Goal: Information Seeking & Learning: Compare options

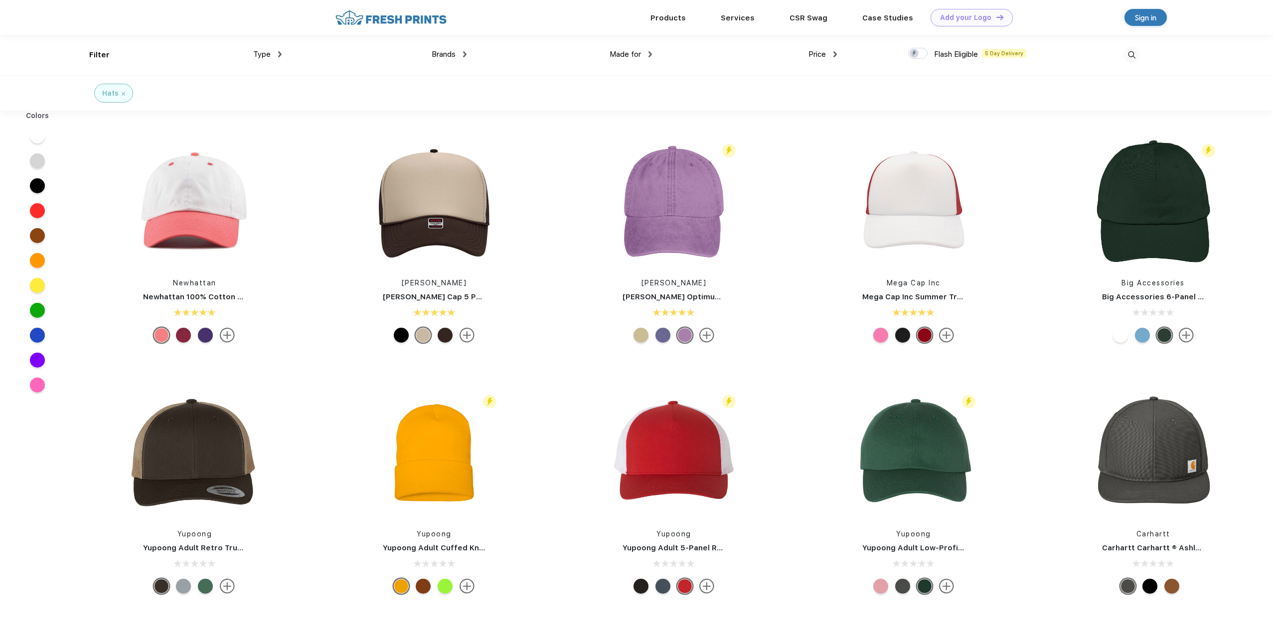
click at [275, 57] on div "Type" at bounding box center [267, 54] width 28 height 11
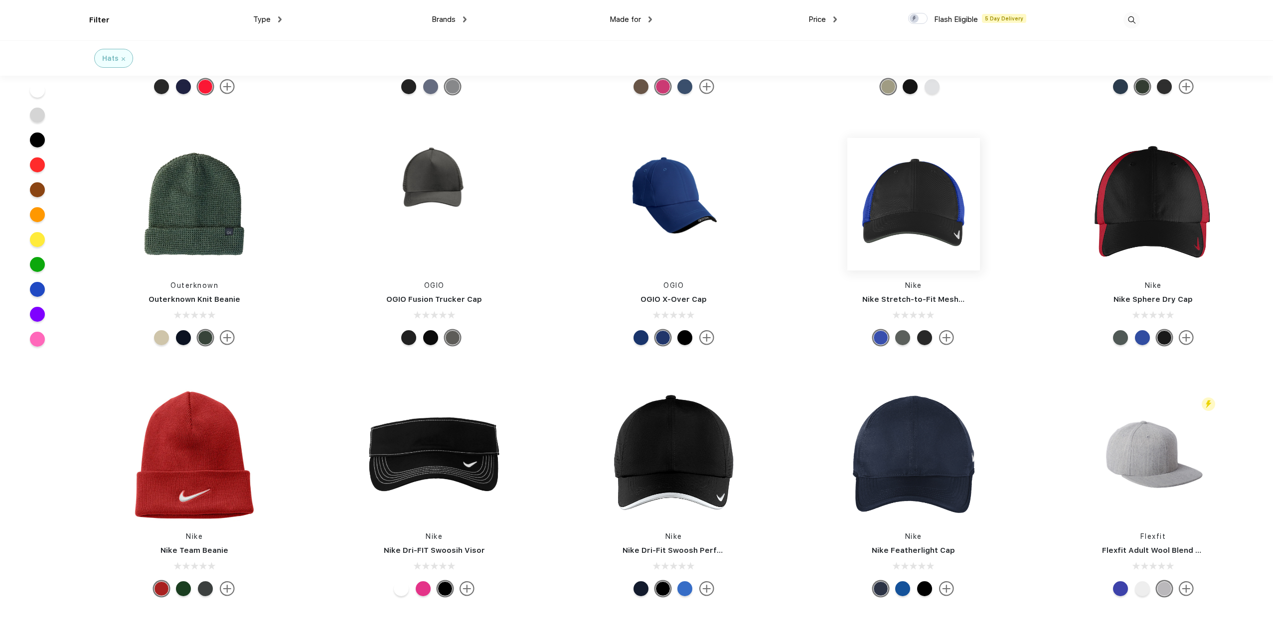
scroll to position [3189, 0]
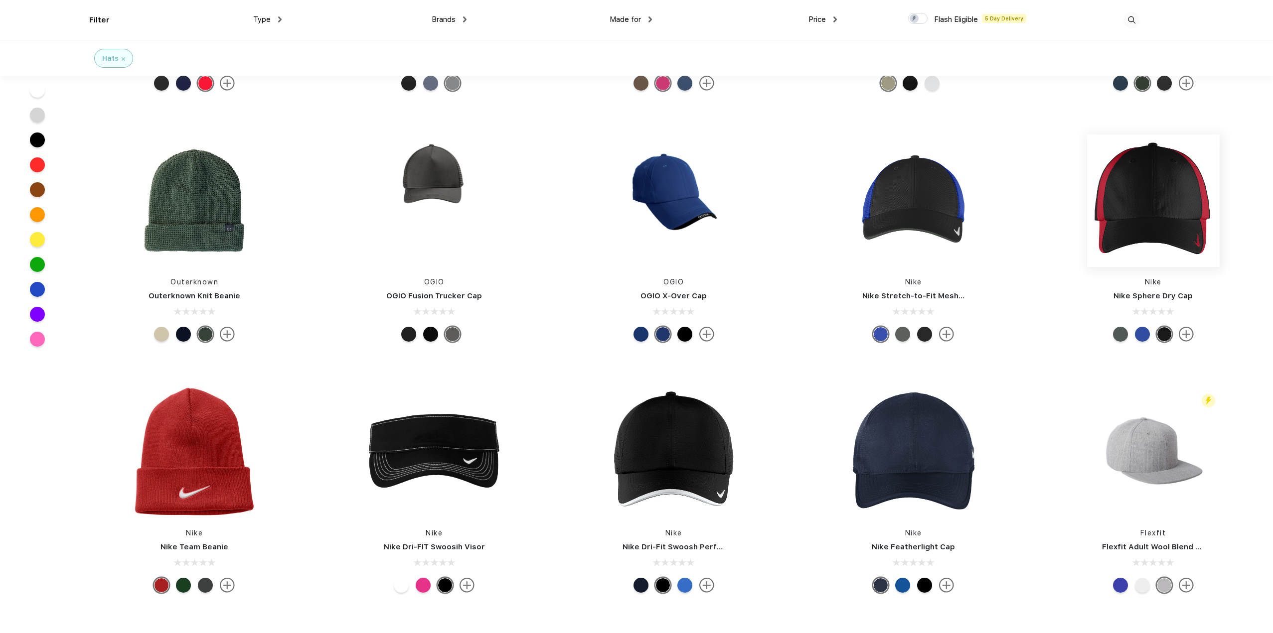
click at [1168, 212] on img at bounding box center [1153, 201] width 133 height 133
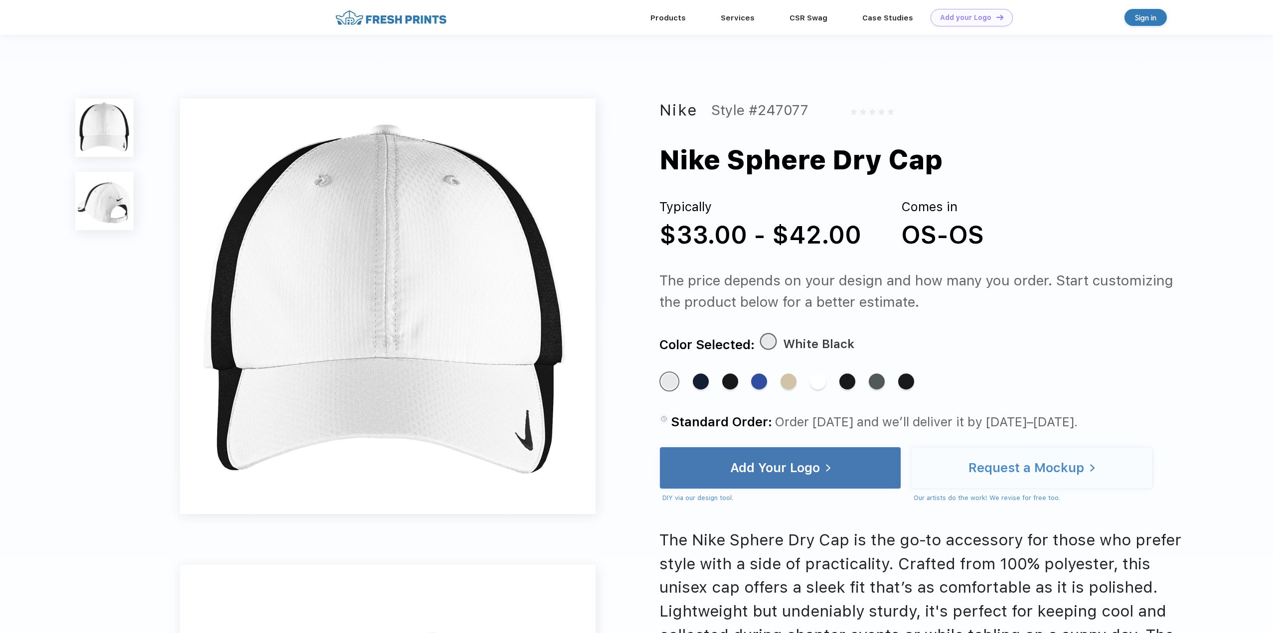
click at [110, 196] on img at bounding box center [104, 201] width 58 height 58
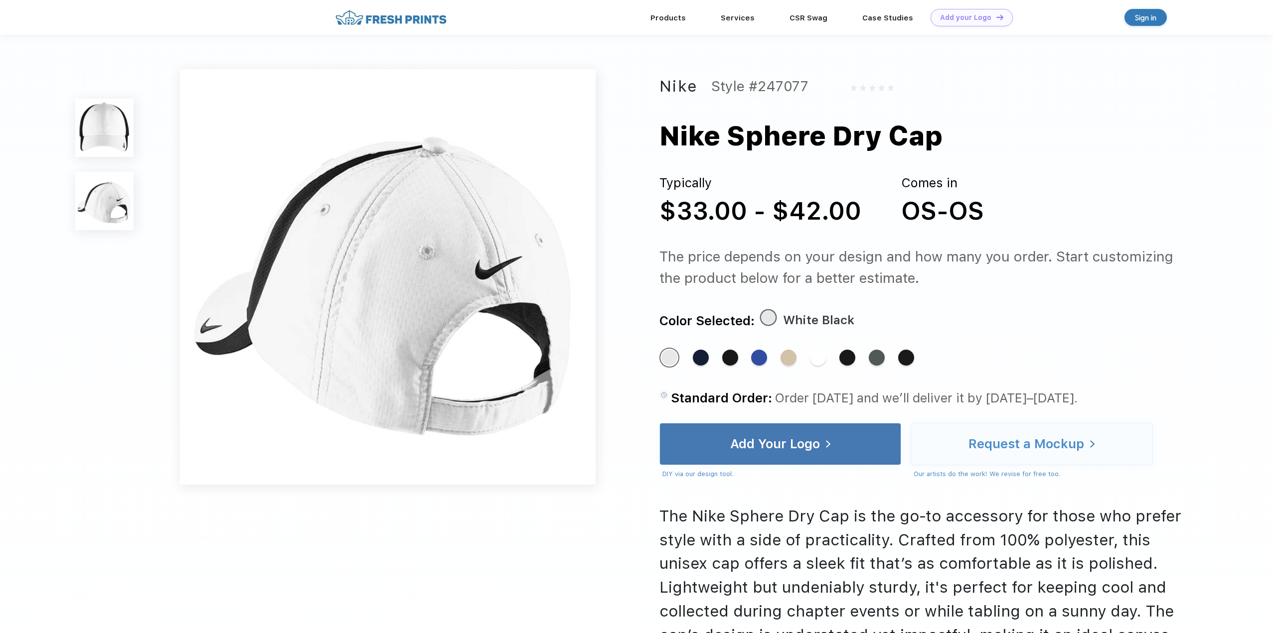
scroll to position [462, 0]
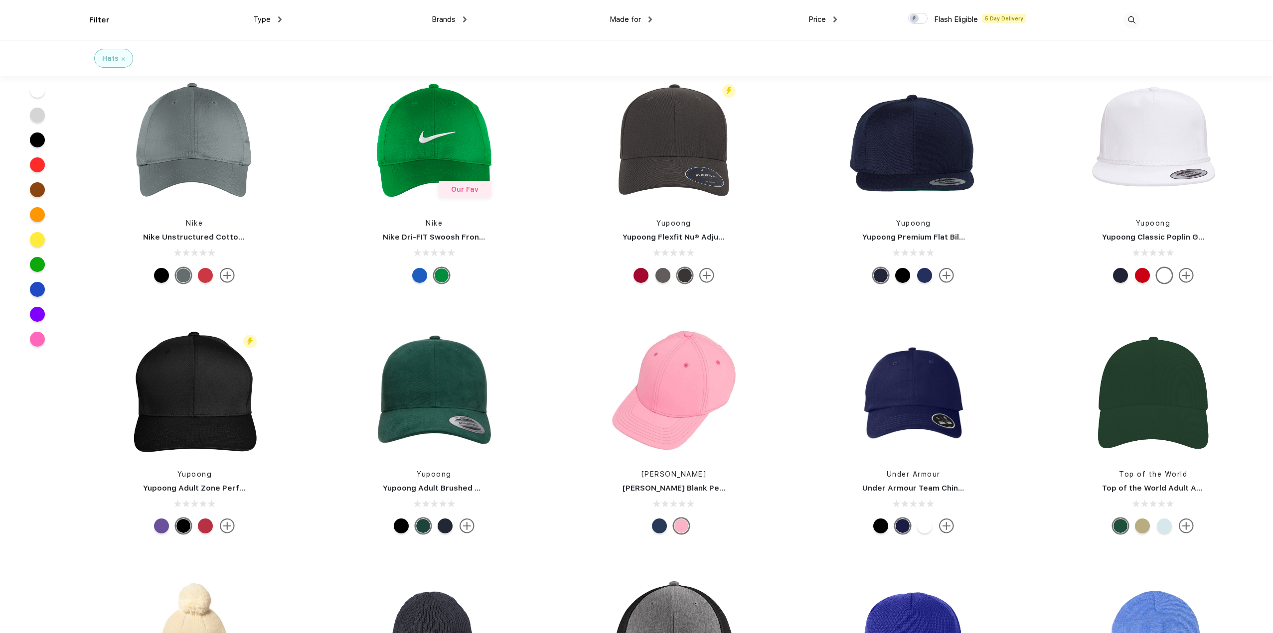
scroll to position [1993, 0]
click at [447, 137] on img at bounding box center [434, 141] width 133 height 133
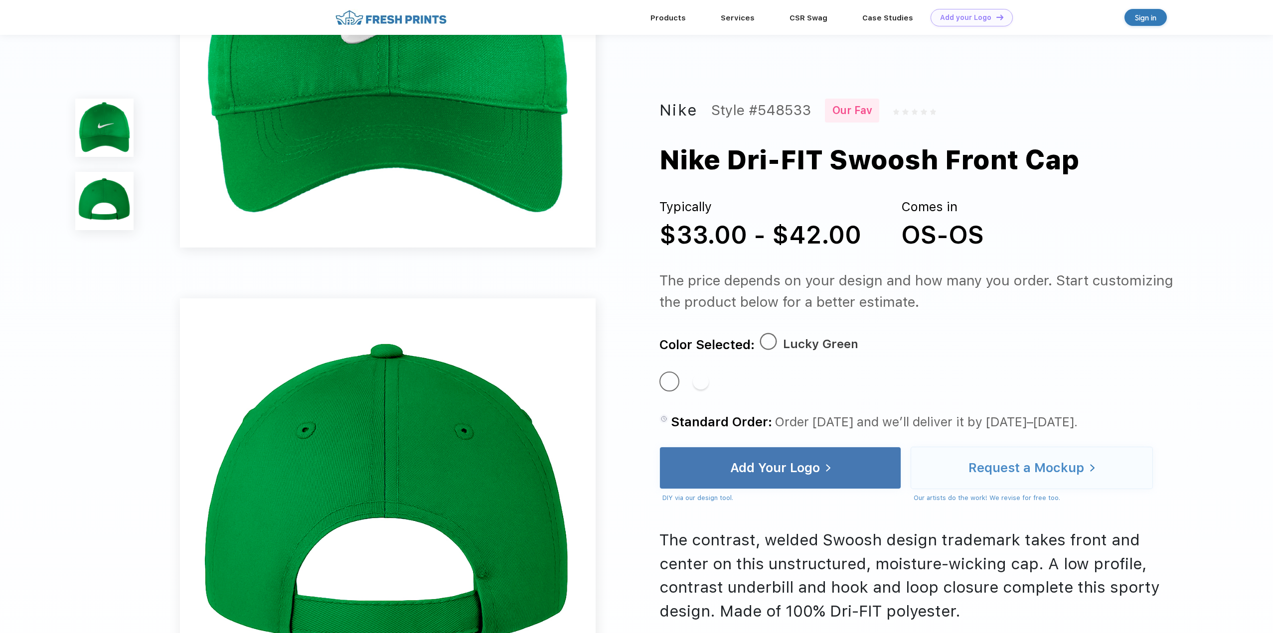
scroll to position [299, 0]
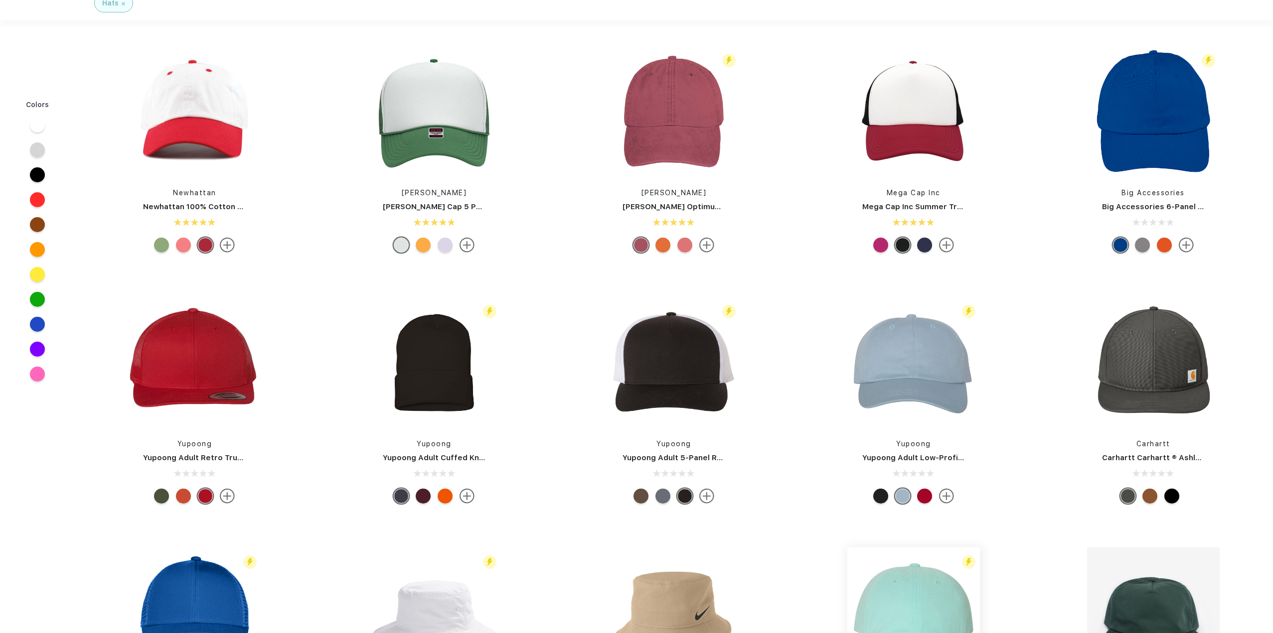
scroll to position [150, 0]
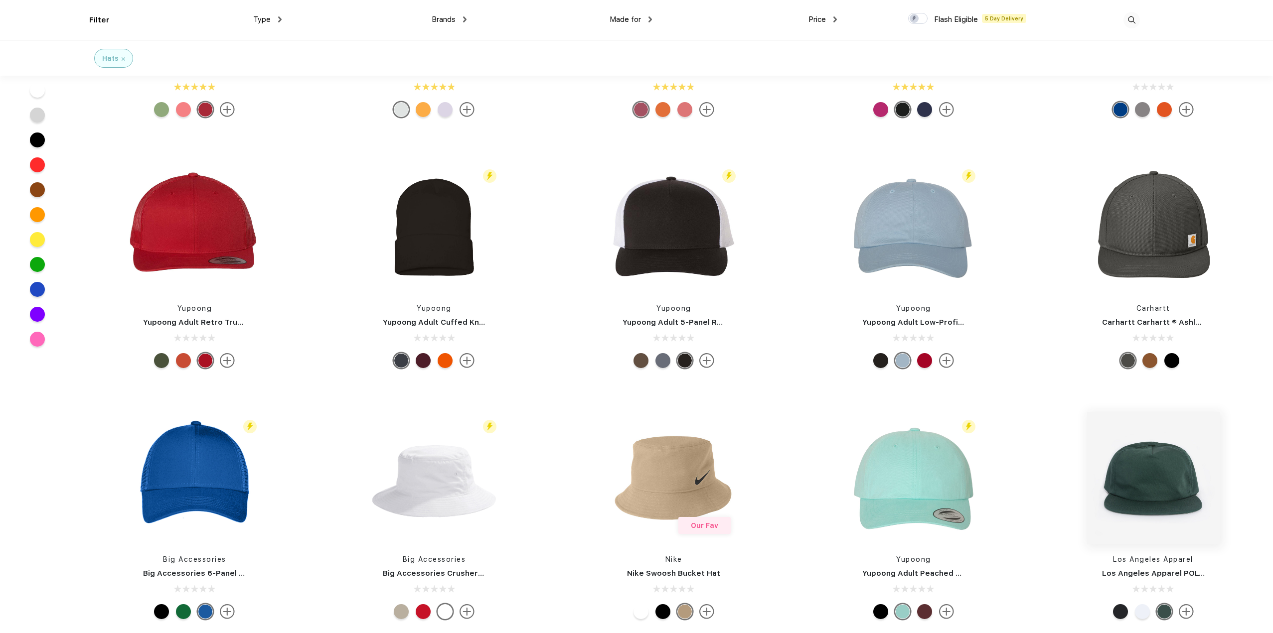
click at [1170, 473] on img at bounding box center [1153, 478] width 133 height 133
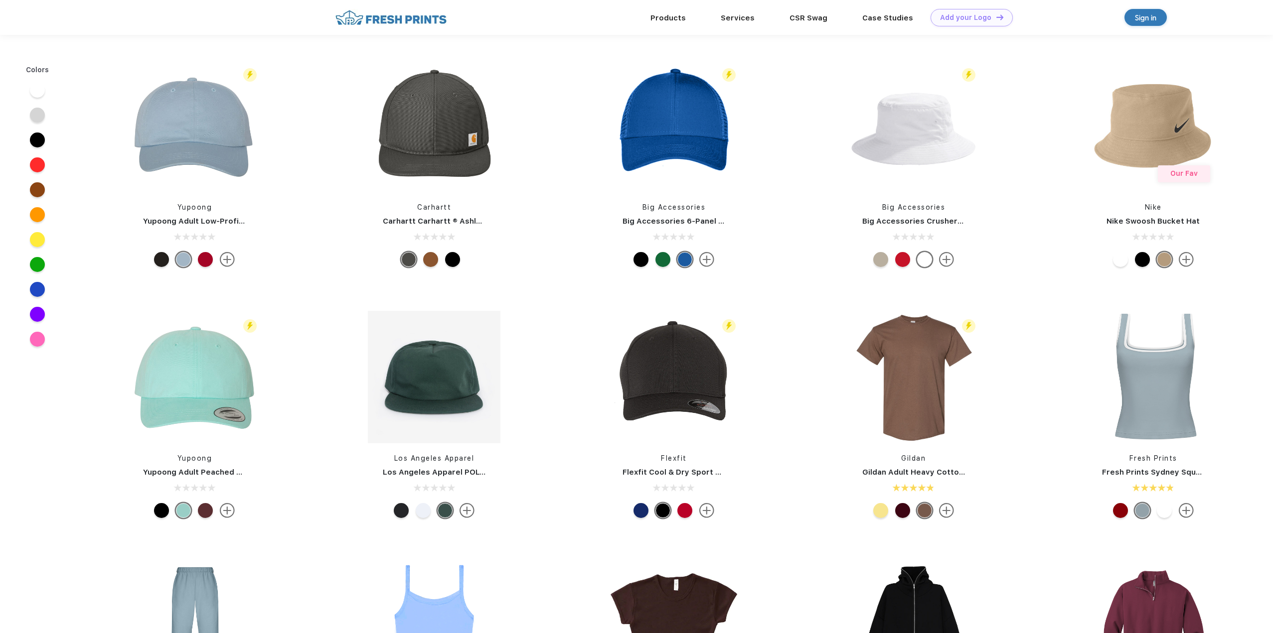
scroll to position [150, 0]
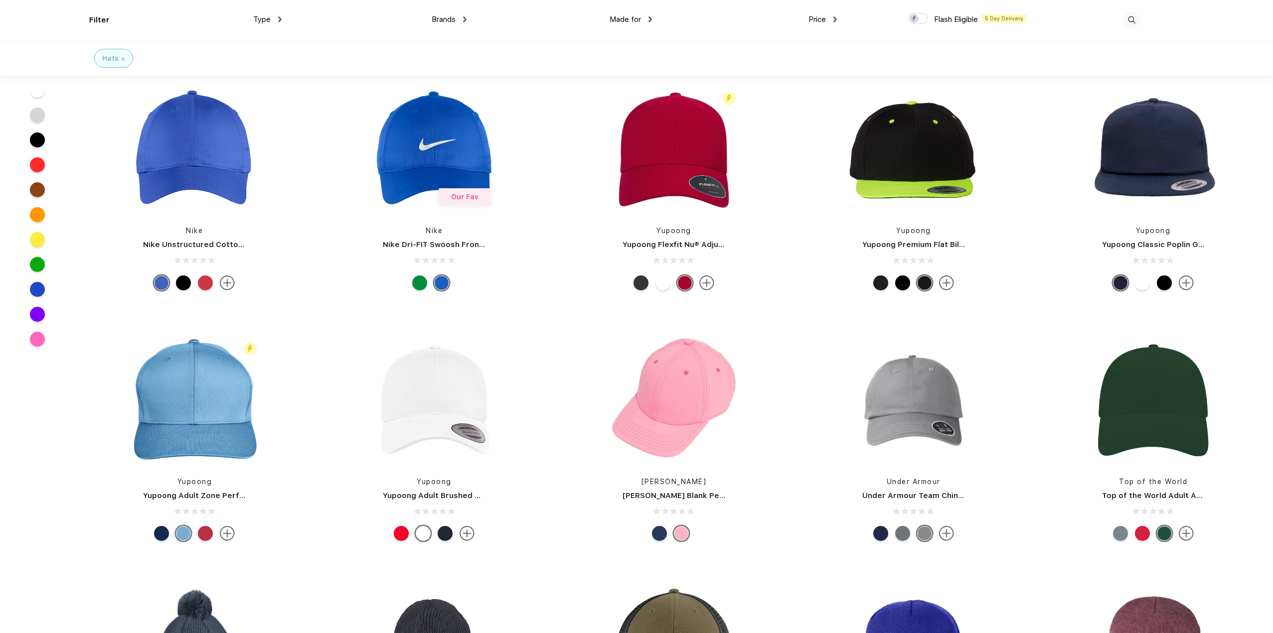
scroll to position [2009, 0]
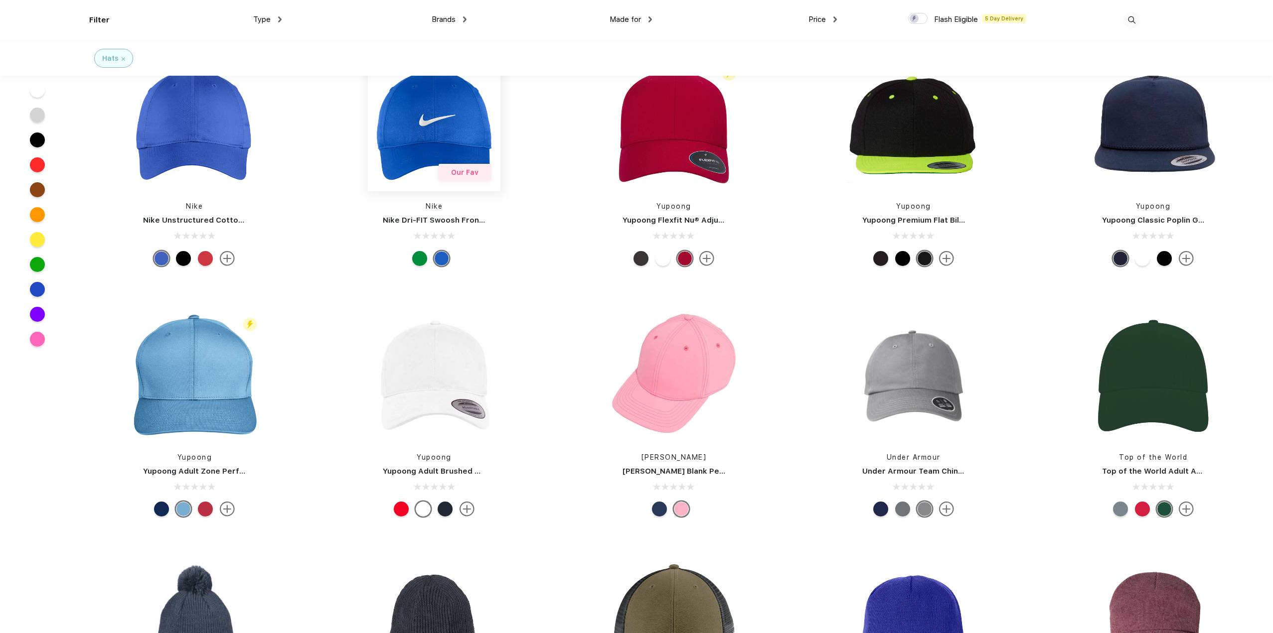
click at [416, 118] on img at bounding box center [434, 125] width 133 height 133
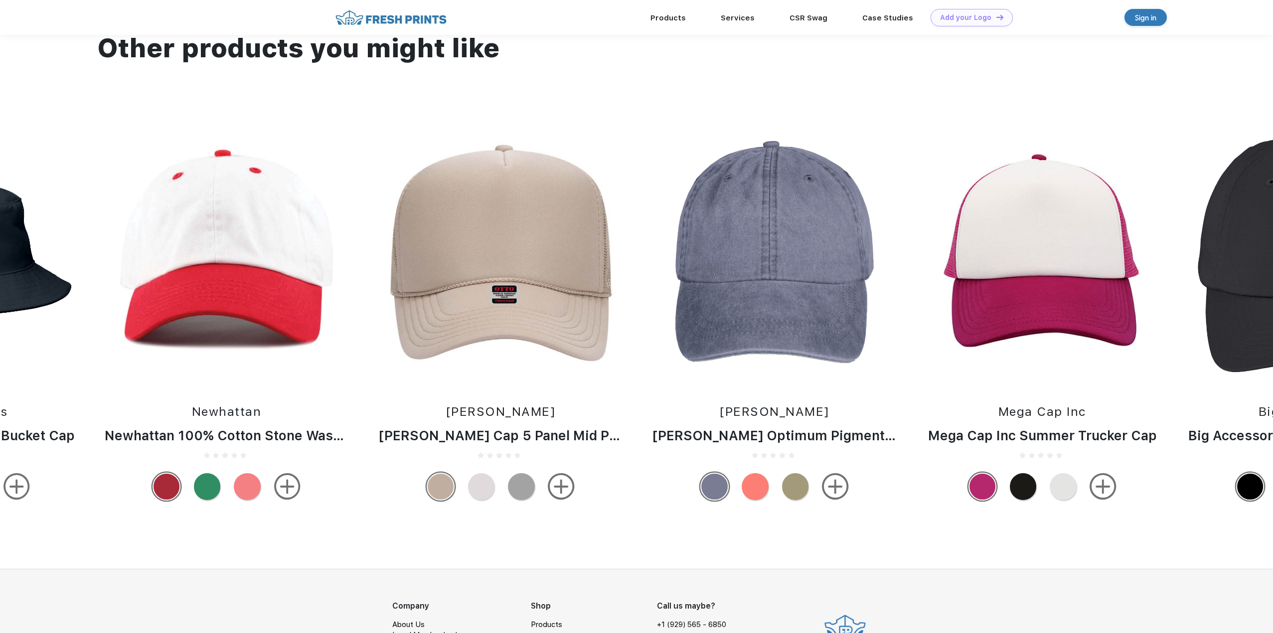
scroll to position [1196, 0]
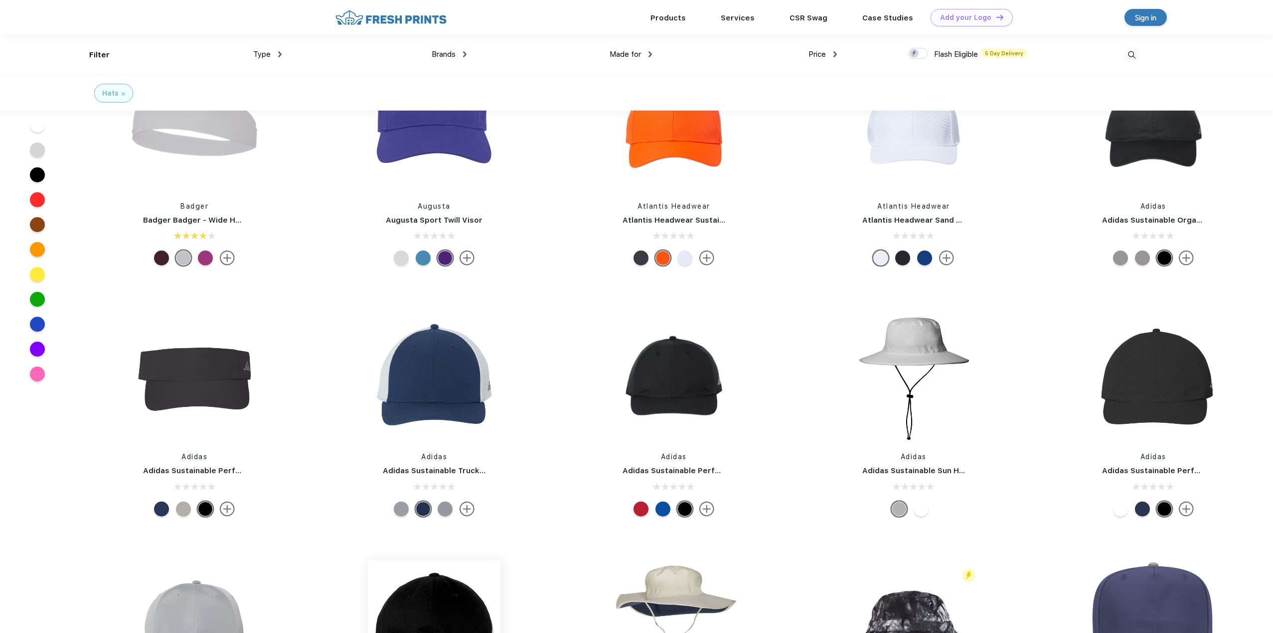
scroll to position [5422, 0]
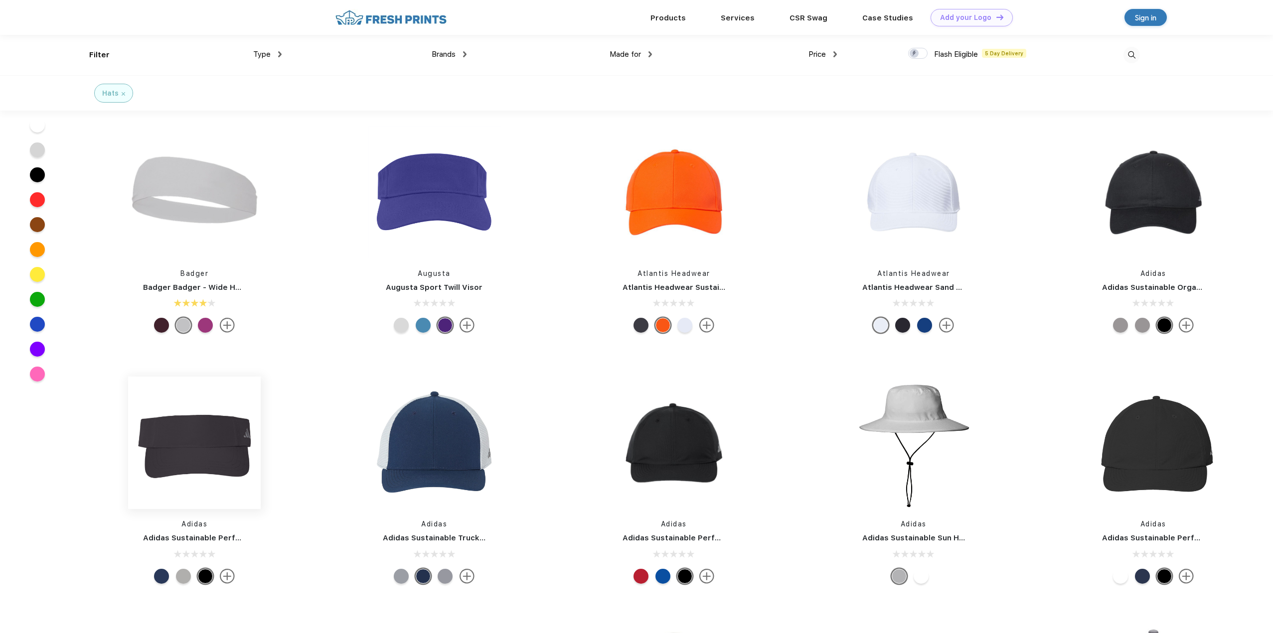
click at [207, 468] on img at bounding box center [194, 443] width 133 height 133
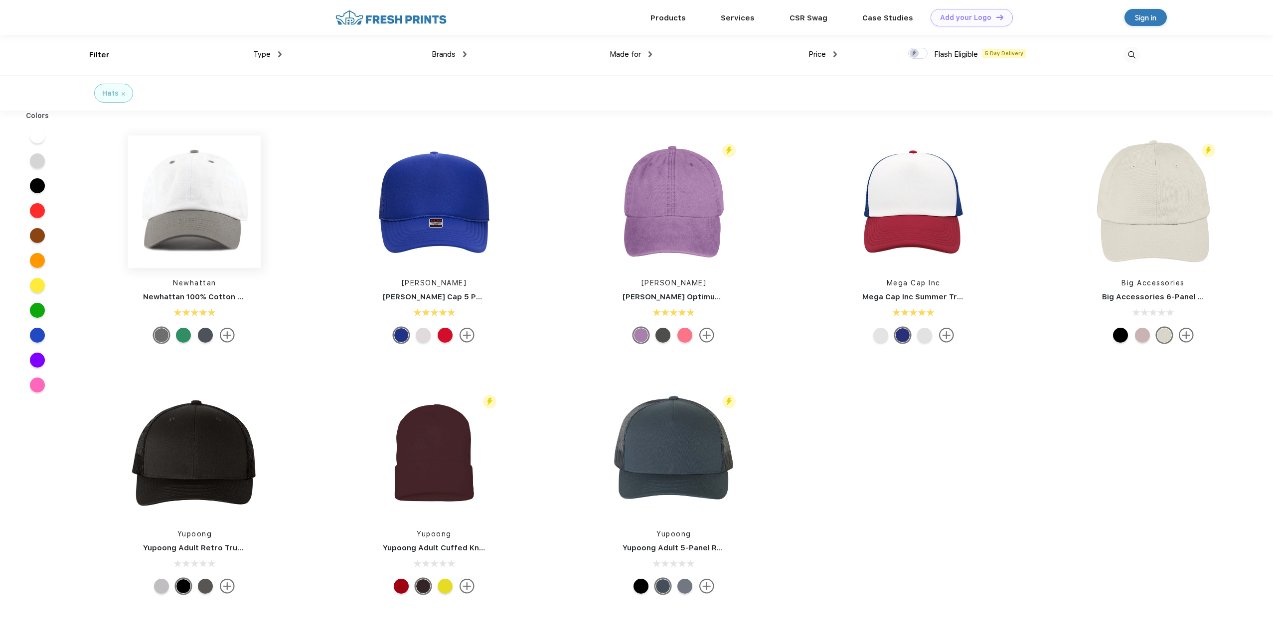
scroll to position [0, 0]
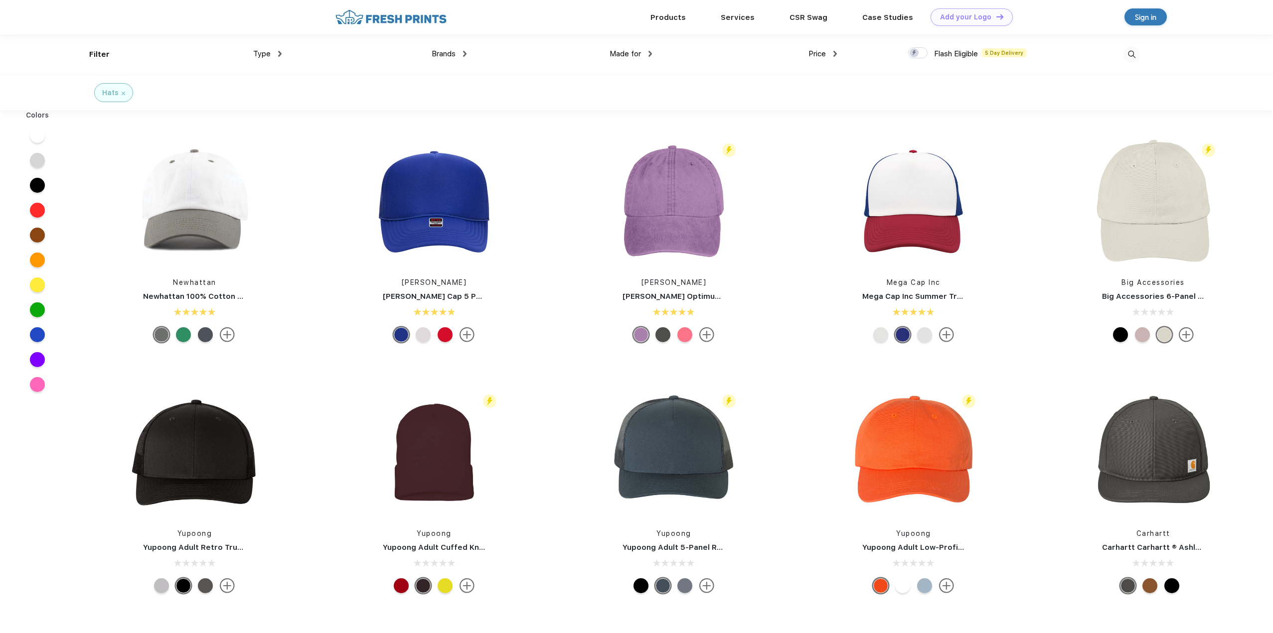
click at [1136, 54] on img at bounding box center [1131, 54] width 16 height 16
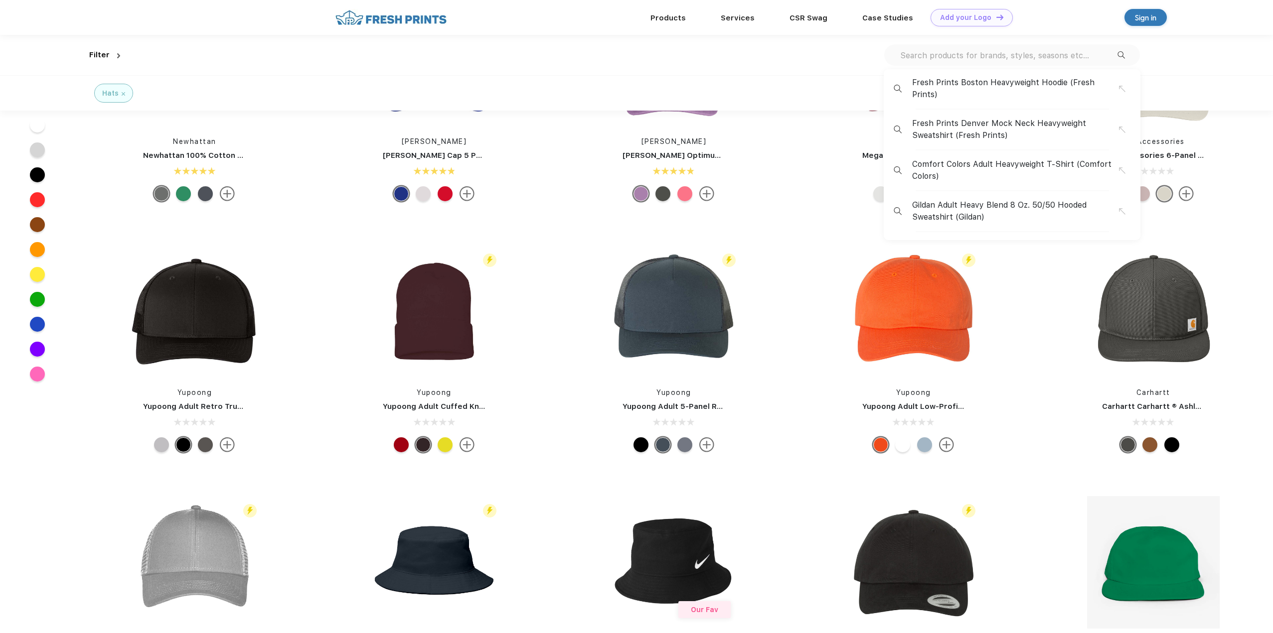
scroll to position [0, 0]
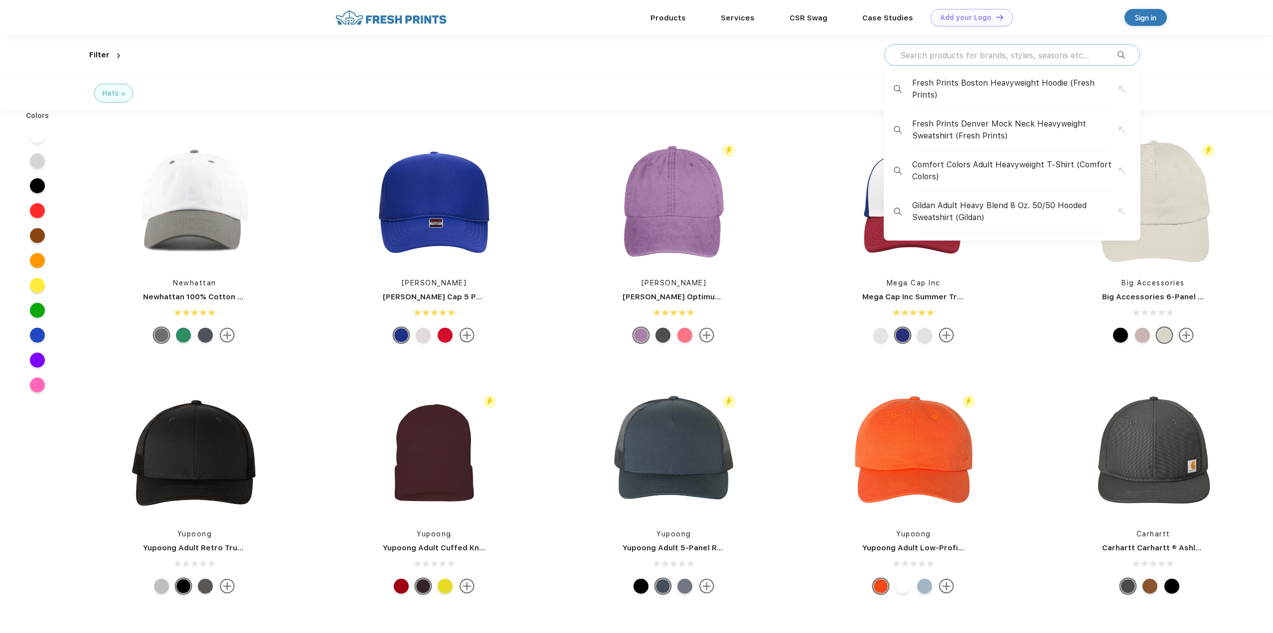
click at [1080, 57] on input "text" at bounding box center [1008, 55] width 218 height 11
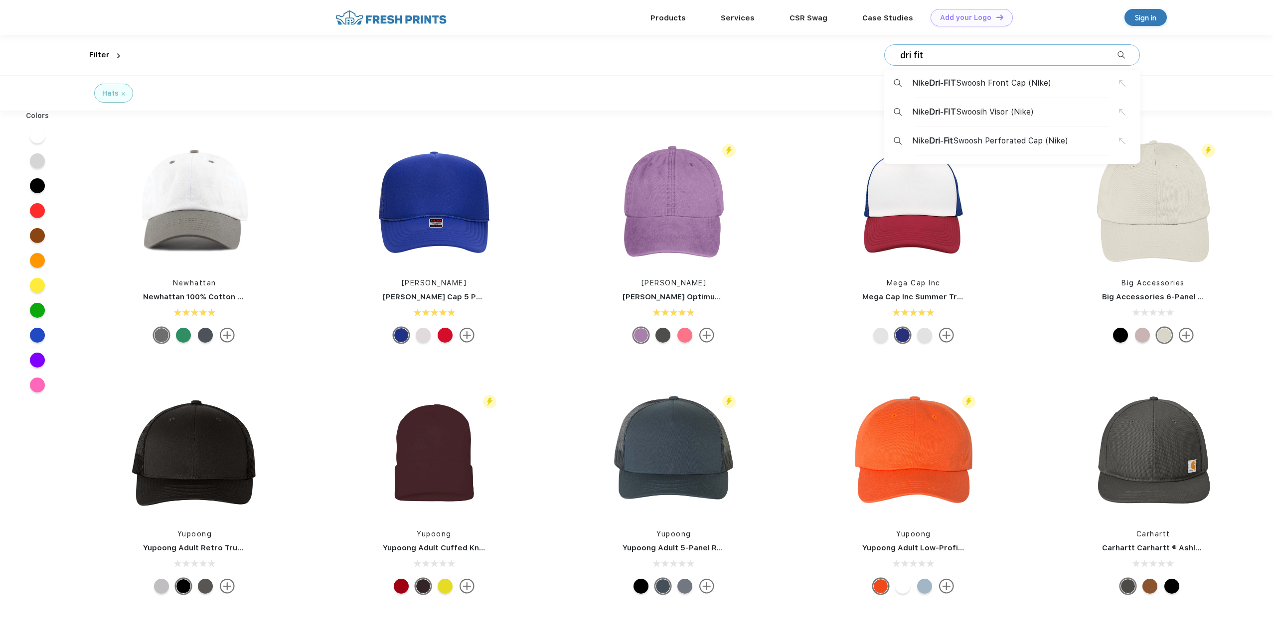
type input "dri fit"
click at [1012, 143] on span "Nike Dri - Fit Swoosh Perforated Cap (Nike)" at bounding box center [990, 141] width 156 height 12
